Goal: Transaction & Acquisition: Obtain resource

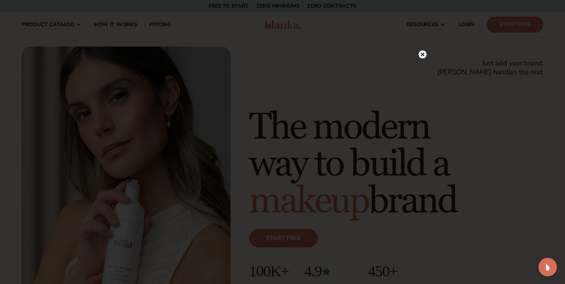
click at [421, 57] on circle at bounding box center [423, 54] width 8 height 8
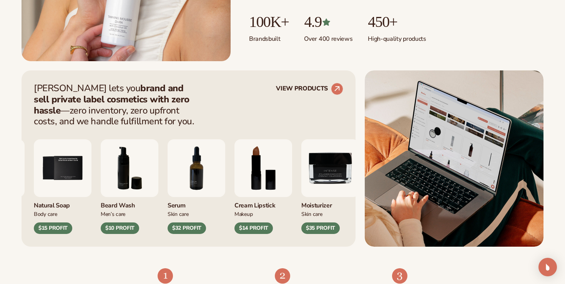
scroll to position [254, 0]
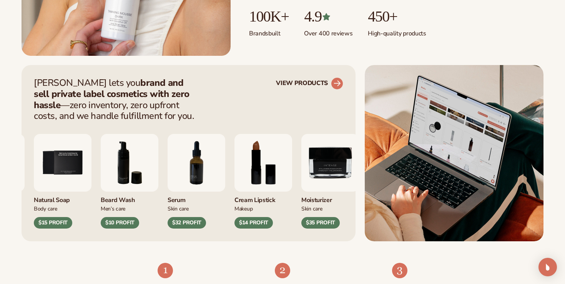
click at [320, 85] on link "VIEW PRODUCTS" at bounding box center [309, 83] width 67 height 12
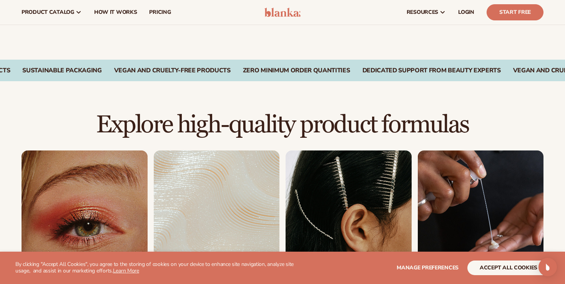
scroll to position [382, 0]
